Goal: Information Seeking & Learning: Check status

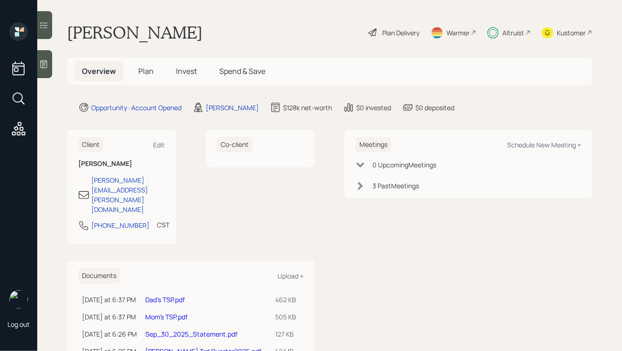
click at [182, 72] on span "Invest" at bounding box center [186, 71] width 21 height 10
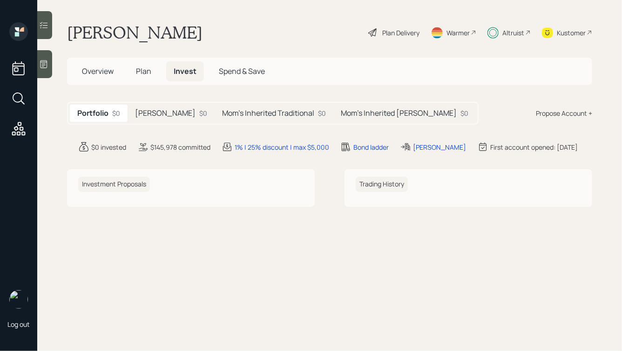
click at [199, 109] on div "$0" at bounding box center [203, 113] width 8 height 10
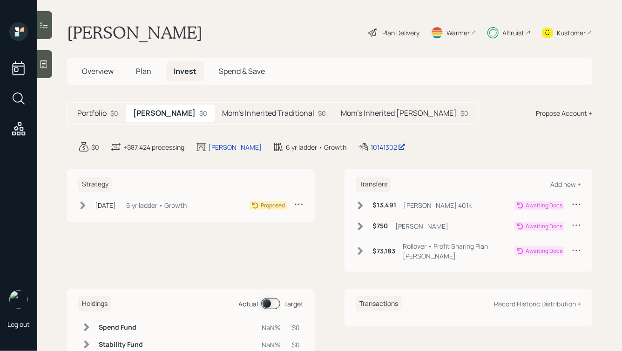
click at [230, 111] on h5 "Mom's Inherited Traditional" at bounding box center [268, 113] width 92 height 9
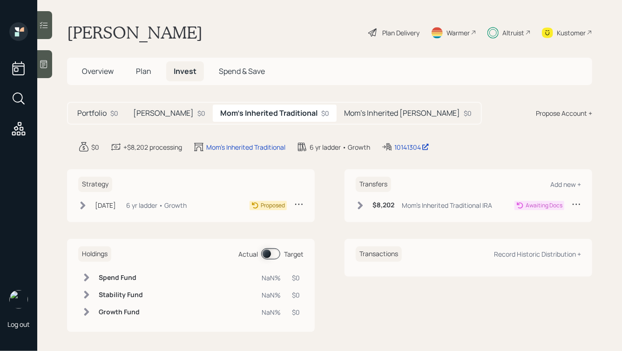
click at [372, 106] on div "Mom's Inherited [PERSON_NAME] $0" at bounding box center [408, 113] width 142 height 17
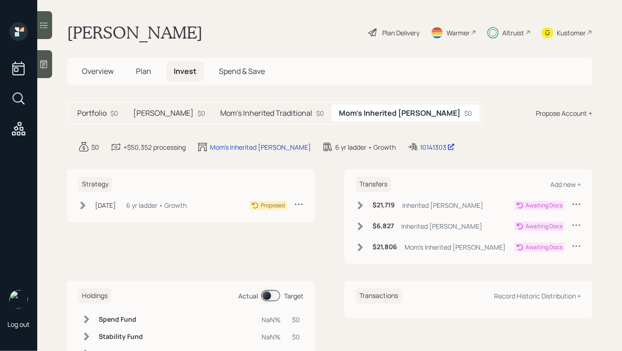
click at [252, 113] on h5 "Mom's Inherited Traditional" at bounding box center [266, 113] width 92 height 9
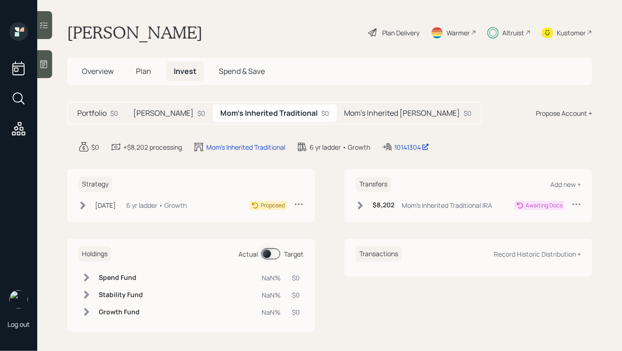
click at [155, 109] on h5 "[PERSON_NAME]" at bounding box center [163, 113] width 61 height 9
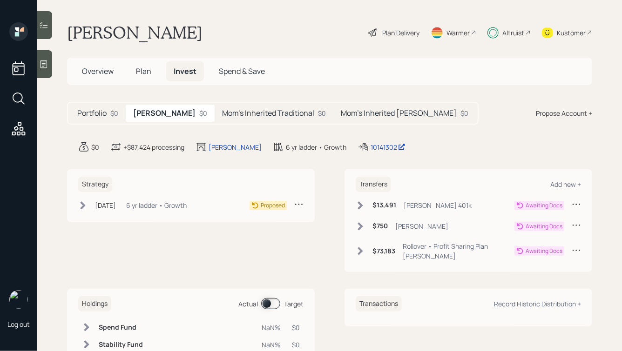
click at [98, 73] on span "Overview" at bounding box center [98, 71] width 32 height 10
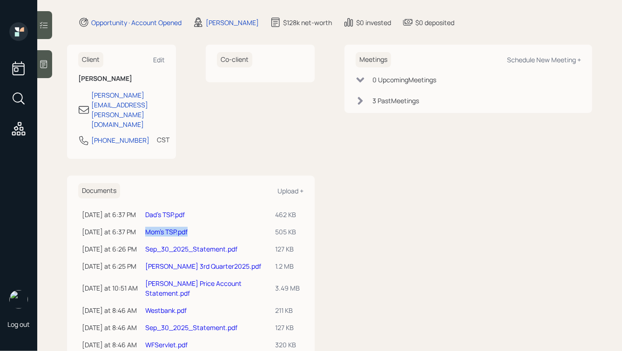
scroll to position [88, 0]
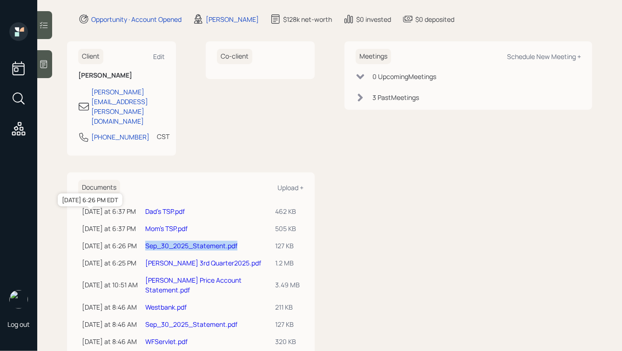
drag, startPoint x: 256, startPoint y: 217, endPoint x: 147, endPoint y: 218, distance: 109.4
click at [147, 237] on tr "[DATE] at 6:26 PM [DATE] 6:26 PM EDT Sep_30_2025_Statement.pdf 127 KB" at bounding box center [190, 245] width 225 height 17
copy tr "[DATE] 6:26 PM EDT Sep_30_2025_Statement.pdf"
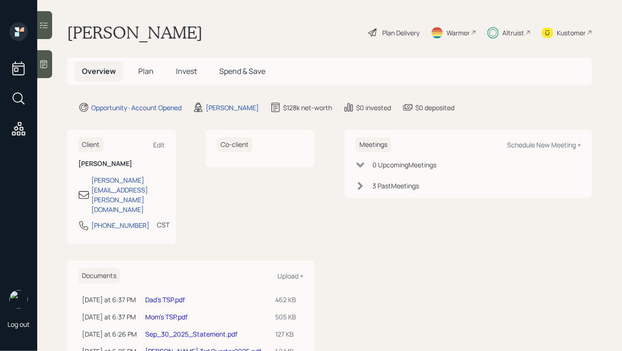
click at [149, 78] on h5 "Plan" at bounding box center [146, 71] width 30 height 20
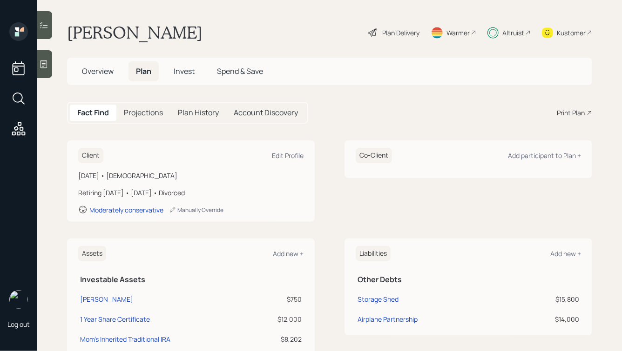
click at [88, 66] on h5 "Overview" at bounding box center [97, 71] width 47 height 20
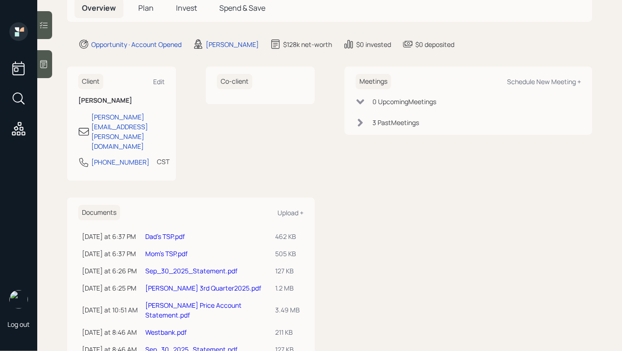
scroll to position [83, 0]
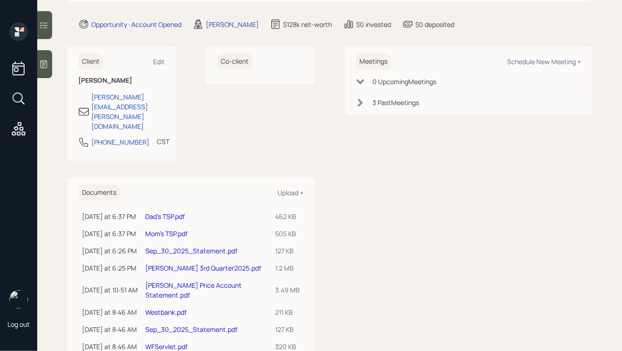
click at [186, 264] on link "[PERSON_NAME] 3rd Quarter2025.pdf" at bounding box center [203, 268] width 116 height 9
click at [251, 128] on div "Co-client" at bounding box center [260, 104] width 109 height 115
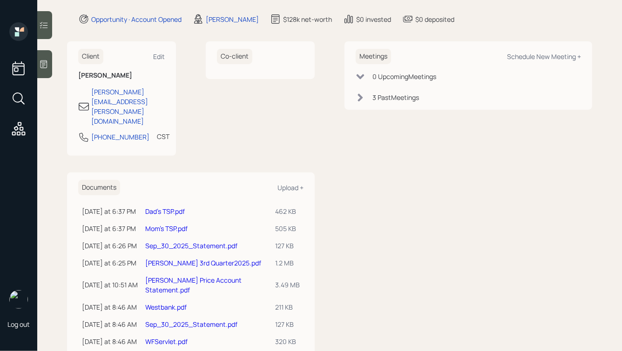
click at [450, 43] on div "Meetings Schedule New Meeting + 0 Upcoming Meeting s 3 Past Meeting s" at bounding box center [468, 75] width 248 height 68
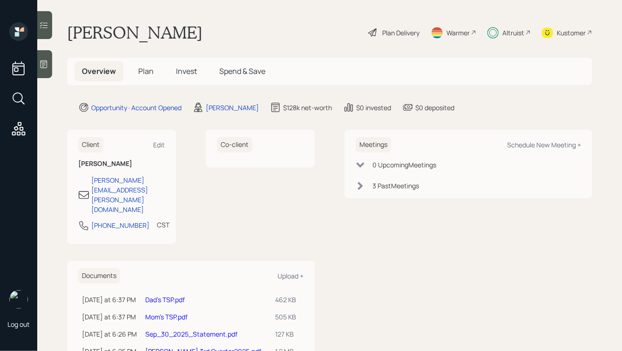
click at [191, 73] on span "Invest" at bounding box center [186, 71] width 21 height 10
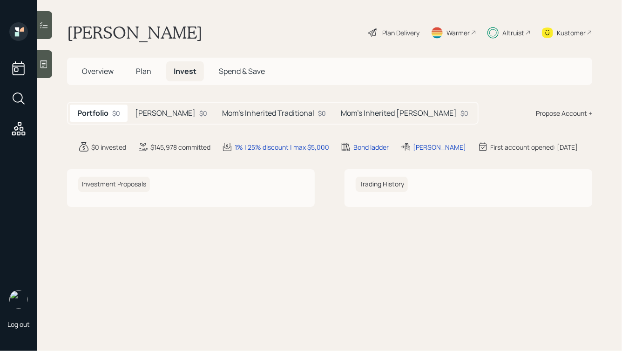
click at [506, 38] on div "Altruist" at bounding box center [508, 32] width 43 height 20
